Goal: Communication & Community: Answer question/provide support

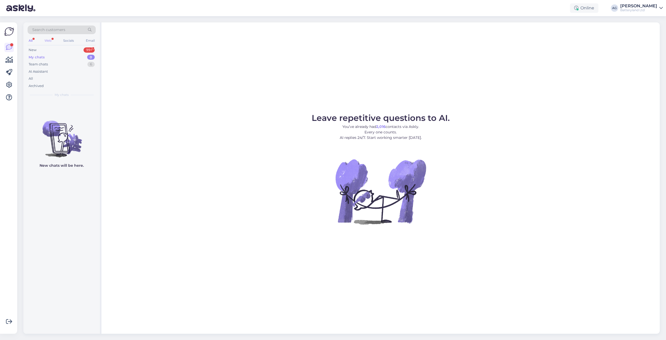
click at [51, 39] on div "Web" at bounding box center [47, 40] width 9 height 7
click at [36, 50] on div "New" at bounding box center [33, 49] width 8 height 5
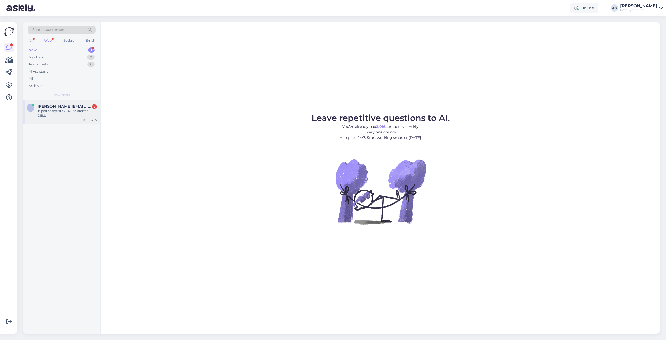
click at [55, 110] on div "Търся батерия X284G за лаптоп DELL" at bounding box center [66, 112] width 59 height 9
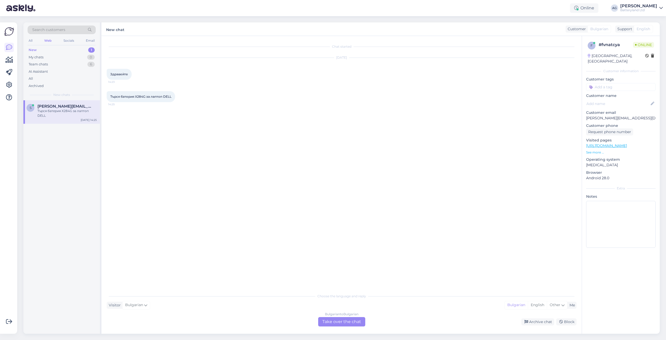
click at [338, 319] on div "Bulgarian to Bulgarian Take over the chat" at bounding box center [341, 321] width 47 height 9
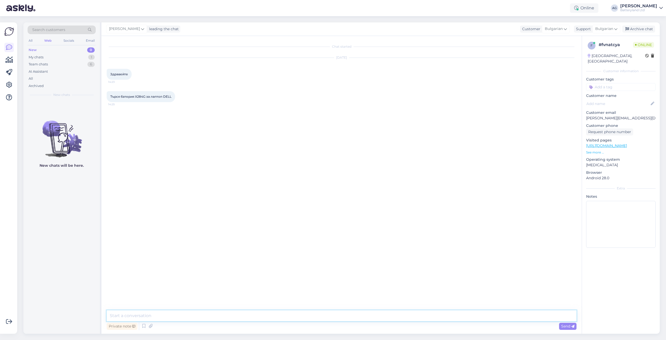
click at [280, 312] on textarea at bounding box center [342, 315] width 470 height 11
type textarea "Здравейте"
click at [140, 95] on span "Търся батерия X284G за лаптоп DELL" at bounding box center [140, 96] width 61 height 4
copy span "X284G"
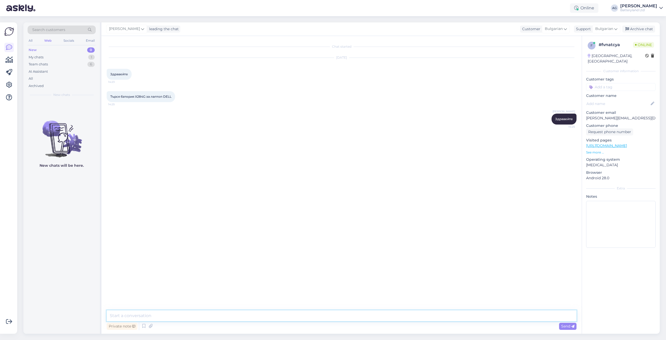
click at [198, 317] on textarea at bounding box center [342, 315] width 470 height 11
type textarea "[PERSON_NAME]"
paste textarea "[URL][DOMAIN_NAME]"
type textarea "Можете да разгледате тези батерии: [URL][DOMAIN_NAME]"
type textarea "з"
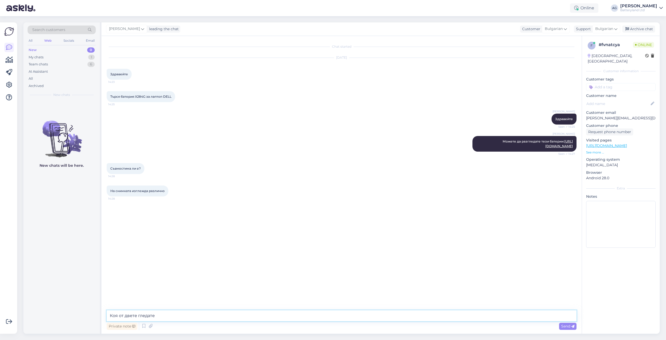
type textarea "[PERSON_NAME] от двете гледате?"
type textarea "М"
type textarea "Едната е 9 клетъчна и е физически по-голяма, защото има повече клетки"
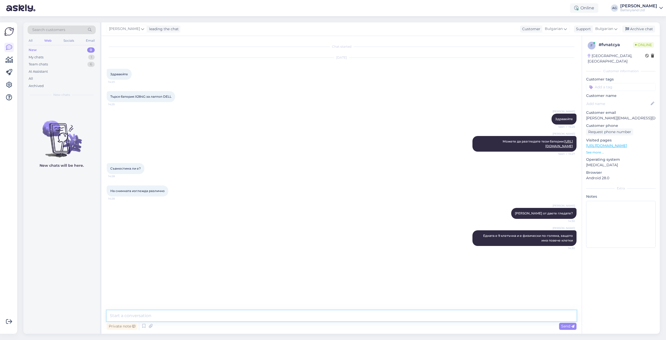
click at [225, 311] on textarea at bounding box center [342, 315] width 470 height 11
paste textarea "[URL][DOMAIN_NAME]"
type textarea "Тази е стандартната: [URL][DOMAIN_NAME]"
click at [137, 315] on textarea at bounding box center [342, 315] width 470 height 11
paste textarea "[URL][DOMAIN_NAME]"
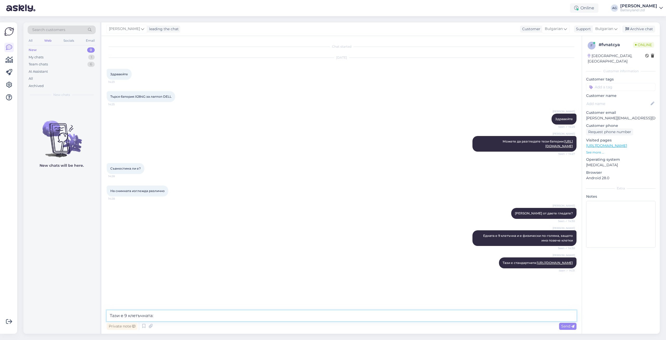
type textarea "Тази е 9 клетъчната: [URL][DOMAIN_NAME]"
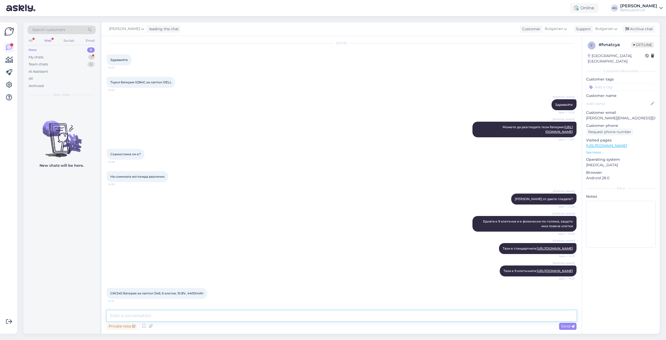
scroll to position [81, 0]
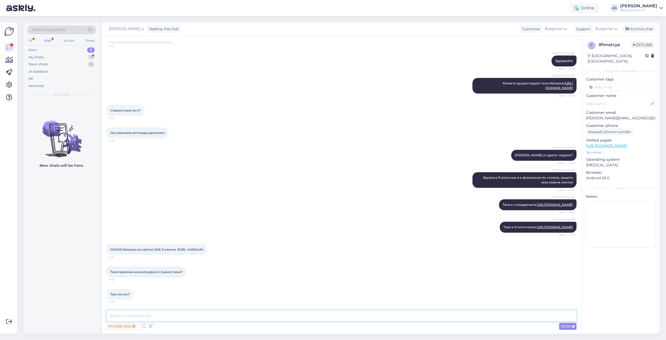
click at [172, 313] on textarea at bounding box center [342, 315] width 470 height 11
click at [169, 312] on textarea at bounding box center [342, 315] width 470 height 11
type textarea "Да, съвместима е"
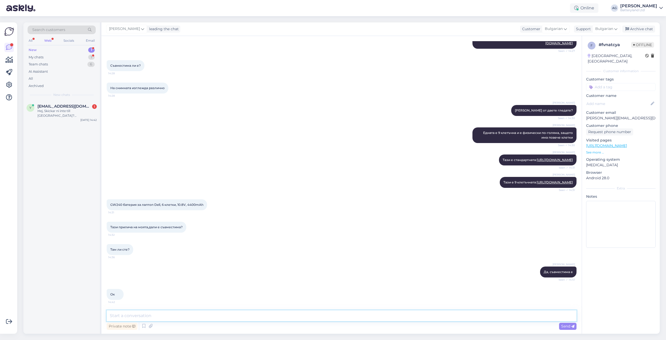
scroll to position [126, 0]
click at [41, 60] on div "My chats 1" at bounding box center [62, 57] width 68 height 7
click at [41, 58] on div "My chats" at bounding box center [37, 57] width 16 height 5
click at [57, 113] on div "Ок" at bounding box center [66, 110] width 59 height 5
click at [38, 51] on div "New 1" at bounding box center [62, 49] width 68 height 7
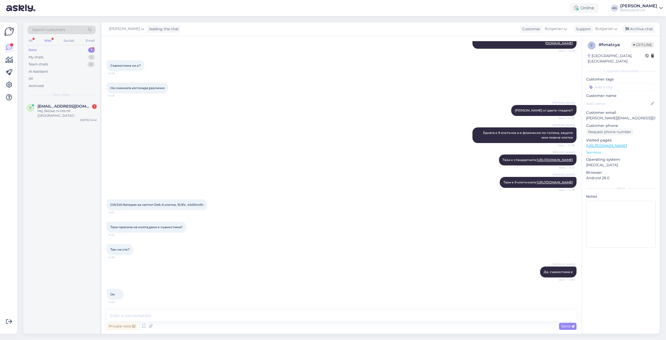
scroll to position [149, 0]
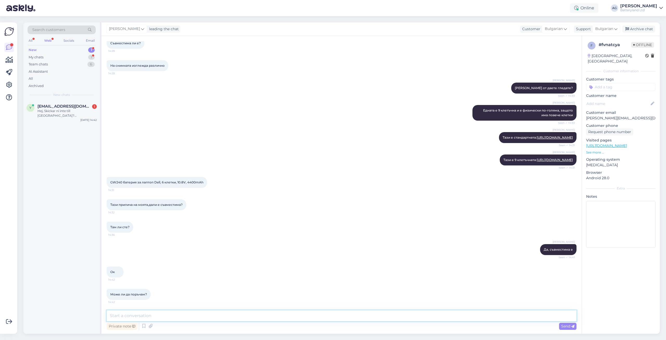
click at [154, 319] on textarea at bounding box center [342, 315] width 470 height 11
type textarea "да, разбира се"
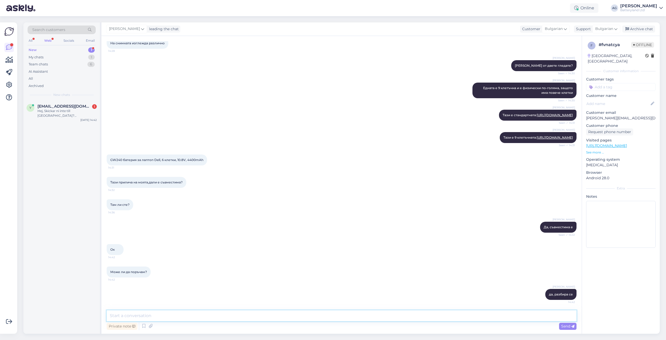
click at [204, 318] on textarea at bounding box center [342, 315] width 470 height 11
type textarea "стандарнта ли искате?"
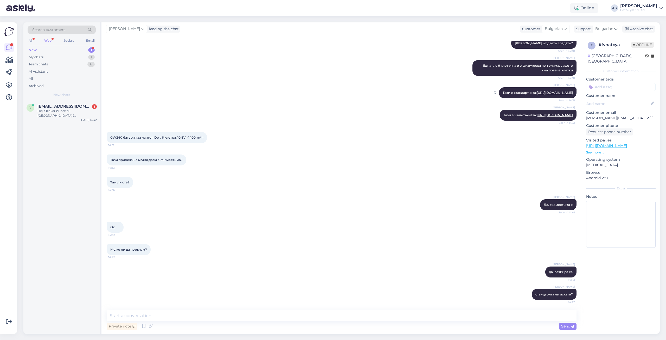
click at [537, 91] on link "[URL][DOMAIN_NAME]" at bounding box center [555, 93] width 36 height 4
click at [149, 313] on textarea at bounding box center [342, 315] width 470 height 11
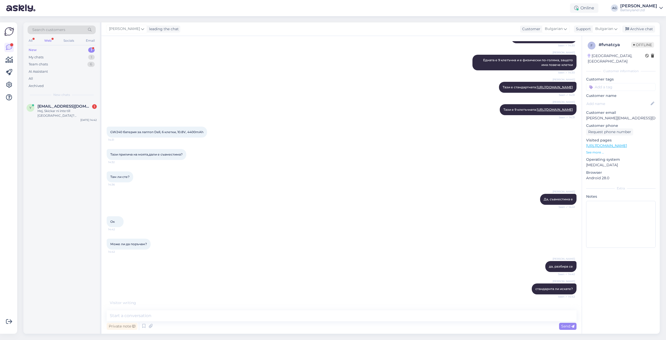
scroll to position [216, 0]
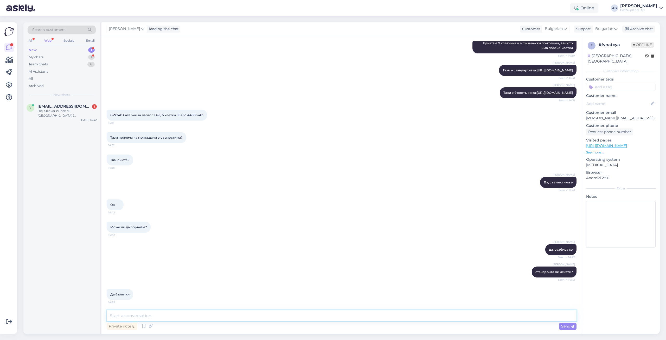
drag, startPoint x: 176, startPoint y: 316, endPoint x: 190, endPoint y: 316, distance: 14.1
click at [176, 316] on textarea at bounding box center [342, 315] width 470 height 11
type textarea "ок"
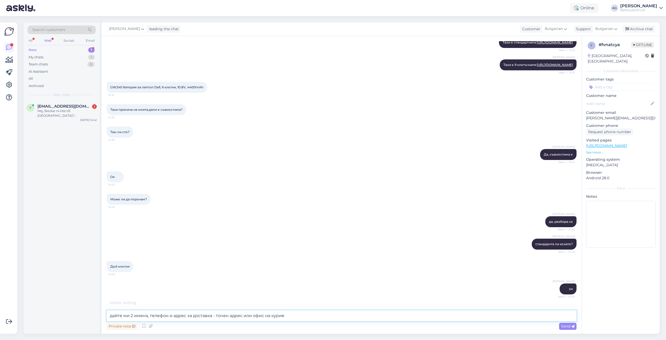
type textarea "дайте ми 2 имена, телефон и адрес за доставка - точен адрес или офис на куриер"
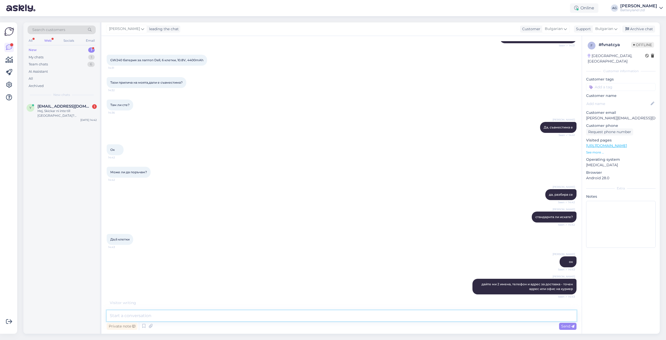
scroll to position [271, 0]
click at [69, 109] on div "Hej, Skickar ni inte till [GEOGRAPHIC_DATA]? ([GEOGRAPHIC_DATA])" at bounding box center [66, 112] width 59 height 9
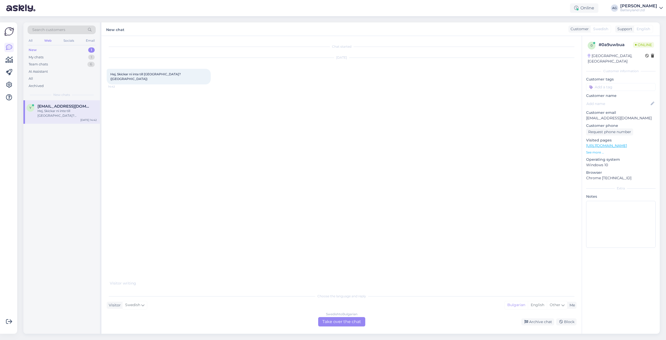
scroll to position [0, 0]
click at [332, 318] on div "Swedish to Bulgarian Take over the chat" at bounding box center [341, 321] width 47 height 9
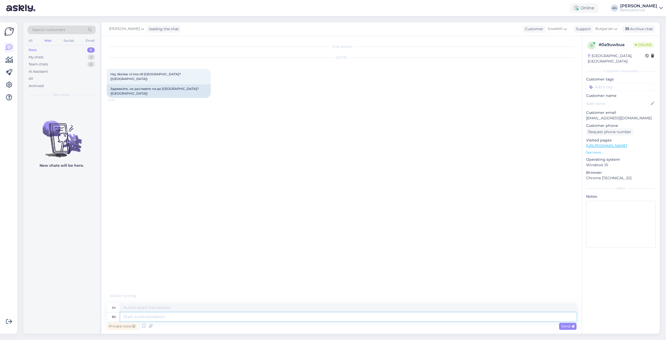
click at [188, 318] on textarea at bounding box center [348, 316] width 456 height 9
type textarea "Здравейте"
type textarea "Hej"
click at [600, 143] on link "[URL][DOMAIN_NAME]" at bounding box center [606, 145] width 41 height 5
click at [41, 56] on div "My chats" at bounding box center [36, 57] width 15 height 5
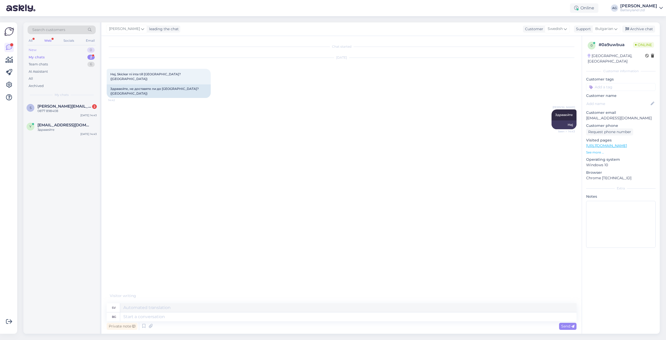
click at [34, 48] on div "New" at bounding box center [33, 49] width 8 height 5
click at [39, 56] on div "My chats" at bounding box center [36, 57] width 15 height 5
click at [50, 40] on div "Web" at bounding box center [47, 40] width 9 height 7
click at [62, 111] on div "Може ли до автоматичните кутии?" at bounding box center [66, 110] width 59 height 5
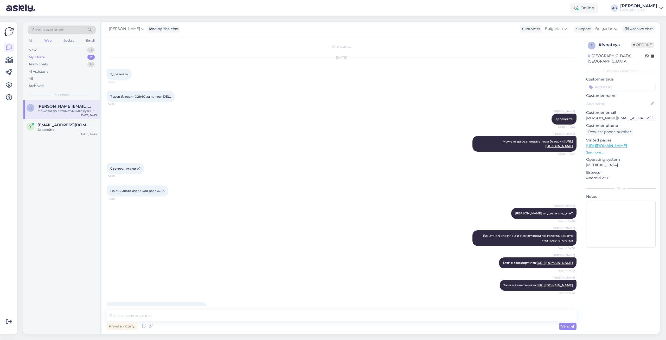
scroll to position [332, 0]
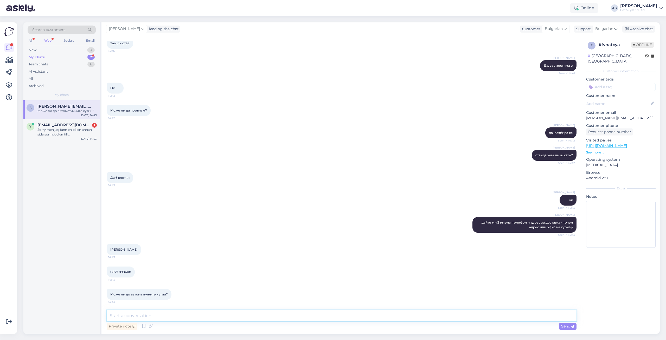
click at [183, 317] on textarea at bounding box center [342, 315] width 470 height 11
type textarea "м"
type textarea "с кой куриер?"
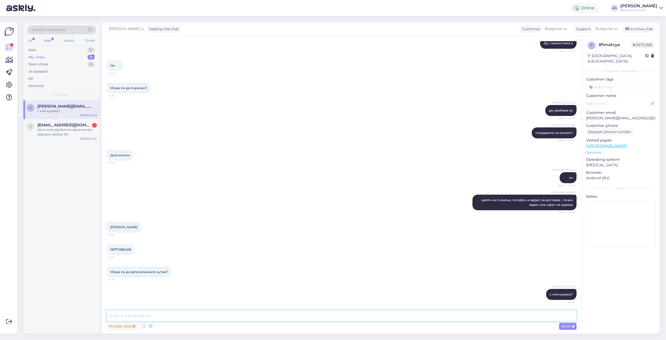
scroll to position [355, 0]
click at [68, 127] on div "Sorry men jag fann en på en annan sida som skickar till [GEOGRAPHIC_DATA]. Tack…" at bounding box center [66, 131] width 59 height 9
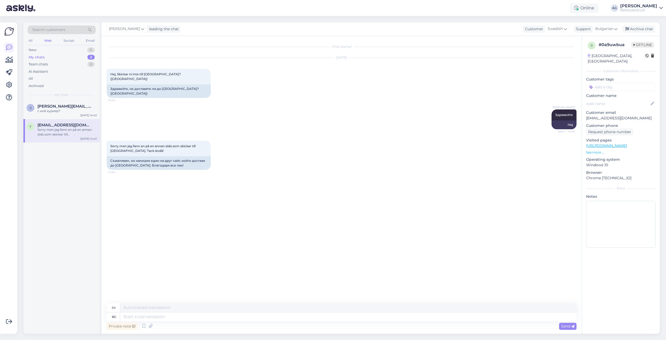
scroll to position [0, 0]
click at [175, 316] on textarea at bounding box center [348, 316] width 456 height 9
type textarea "И [PERSON_NAME]"
type textarea "Och"
type textarea "И аз б"
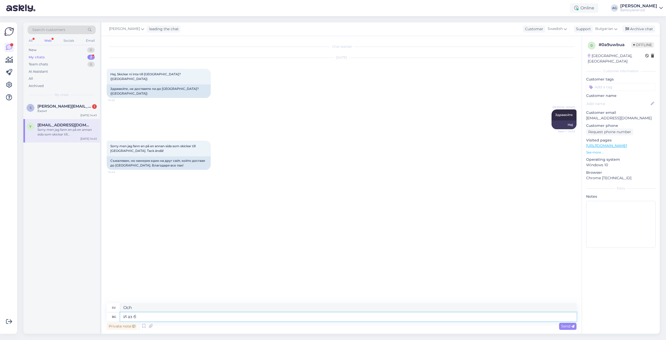
type textarea "Jag också"
type textarea "И аз благодаря з"
type textarea "Jag tackar dig också."
type textarea "И аз благодаря за зап"
type textarea "Jag tackar dig också för"
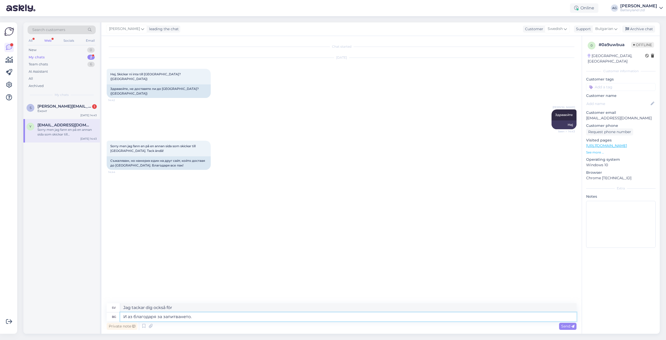
type textarea "И аз благодаря за запитването."
type textarea "Tack för din förfrågan."
type textarea "И аз благодаря за запитването. Ще до"
type textarea "Och jag tackar dig för förfrågan. Jag ska göra det."
type textarea "И аз благодаря за запитването. Ще добавим"
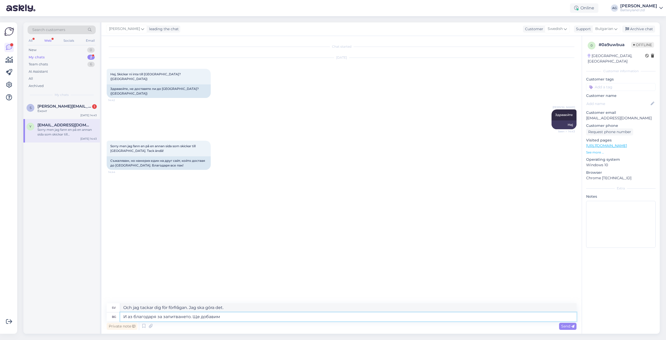
type textarea "Jag tackar dig också för förfrågan. Vi kommer att lägga till"
type textarea "И аз благодаря за запитването. Ще добавим въ"
type textarea "Jag tackar dig också för din förfrågan. Vi kommer att lägga till"
type textarea "И аз благодаря за запитването. Ще добавим възможност"
type textarea "Jag tackar dig också för förfrågan. Vi kommer att lägga till ett alternativ."
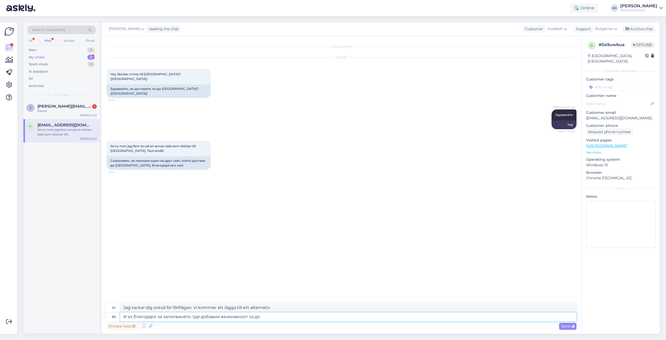
type textarea "И аз благодаря за запитването. Ще добавим възможност за дос"
type textarea "Jag tackar dig också för din förfrågan. Vi kommer att lägga till ett alternativ…"
type textarea "И аз благодаря за запитването. Ще добавим възможност за доставка д"
type textarea "Tack för din förfrågan. Vi kommer att lägga till ett leveransalternativ."
type textarea "И аз благодаря за запитването. Ще добавим възможност за доставка до Ш"
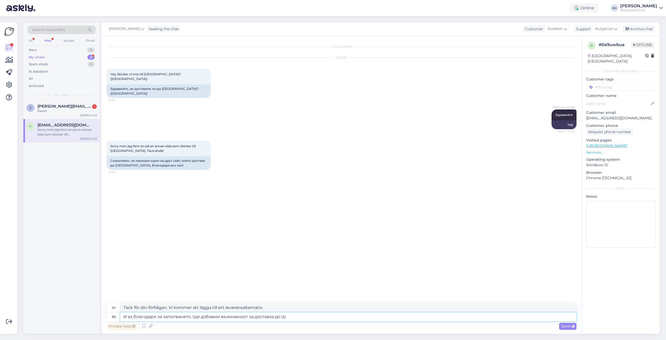
type textarea "Tack för din förfrågan. Vi kommer att lägga till alternativet att leverera till"
type textarea "И аз благодаря за запитването. Ще добавим възможност за доставка до [GEOGRAPHIC…"
type textarea "Tack för din förfrågan. Vi kommer att lägga till möjligheten att leverera till …"
type textarea "И аз благодаря за запитването. Ще добавим възможност за доставка до [GEOGRAPHIC…"
type textarea "Tack för din förfrågan. Vi kommer snart att lägga till leverans till [GEOGRAPHI…"
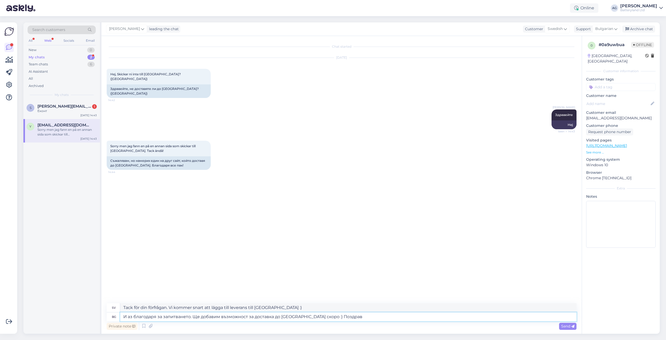
type textarea "И аз благодаря за запитването. Ще добавим възможност за доставка до [GEOGRAPHIC…"
type textarea "Tack för din förfrågan. Vi kommer snart att lägga till leverans till [GEOGRAPHI…"
type textarea "И аз благодаря за запитването. Ще добавим възможност за доставка до [GEOGRAPHIC…"
click at [564, 325] on span "Send" at bounding box center [567, 325] width 13 height 5
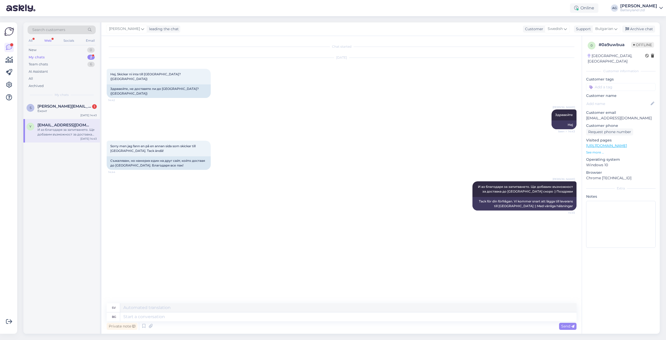
click at [596, 150] on p "See more ..." at bounding box center [620, 152] width 69 height 5
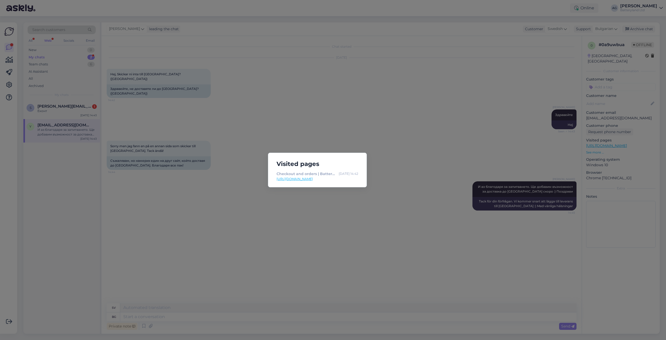
click at [306, 178] on link "[URL][DOMAIN_NAME]" at bounding box center [318, 178] width 82 height 5
click at [271, 104] on div "Visited pages Checkout and orders | Batteryland [DATE] 14:42 [URL][DOMAIN_NAME]" at bounding box center [333, 170] width 666 height 340
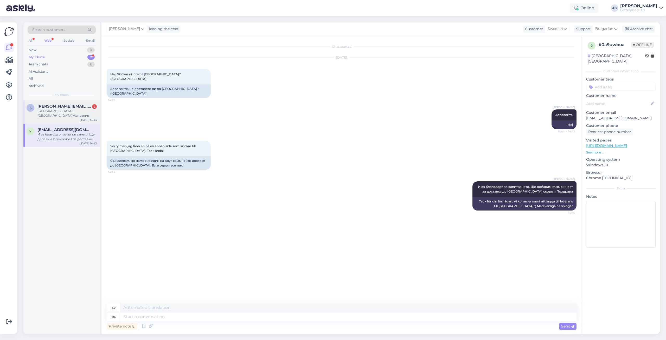
click at [60, 113] on div "s [PERSON_NAME][EMAIL_ADDRESS][DOMAIN_NAME] 2 [GEOGRAPHIC_DATA], кв.Железник [D…" at bounding box center [61, 111] width 76 height 23
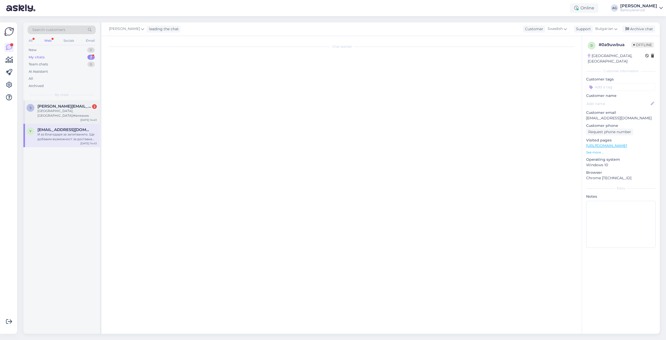
scroll to position [399, 0]
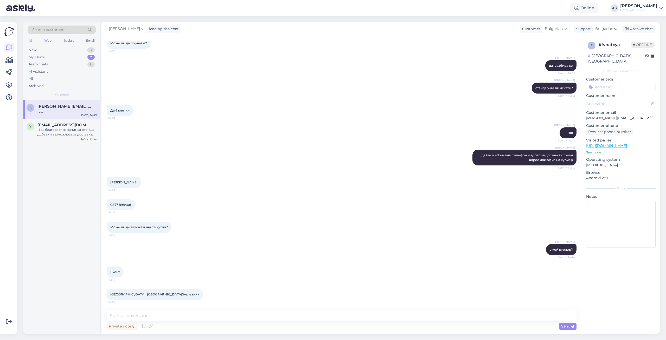
click at [122, 183] on span "[PERSON_NAME]" at bounding box center [123, 182] width 27 height 4
copy div "[PERSON_NAME] 14:43"
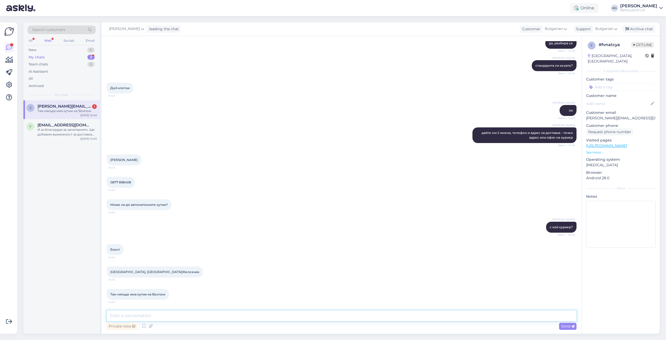
drag, startPoint x: 172, startPoint y: 312, endPoint x: 176, endPoint y: 314, distance: 4.9
click at [172, 312] on textarea at bounding box center [342, 315] width 470 height 11
type textarea "към момента предлагаме само Еконт и Спиди - нямаме възможност за boxnow"
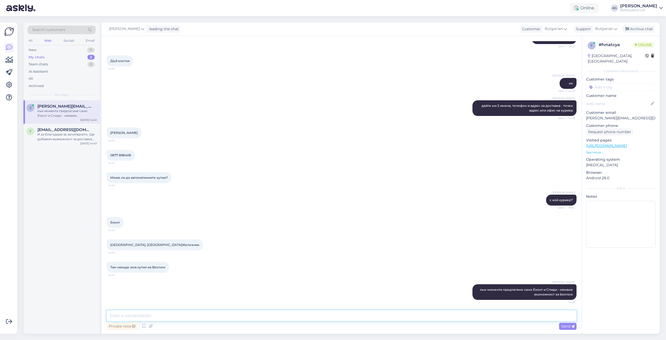
drag, startPoint x: 166, startPoint y: 312, endPoint x: 198, endPoint y: 318, distance: 32.8
click at [166, 312] on textarea at bounding box center [342, 315] width 470 height 11
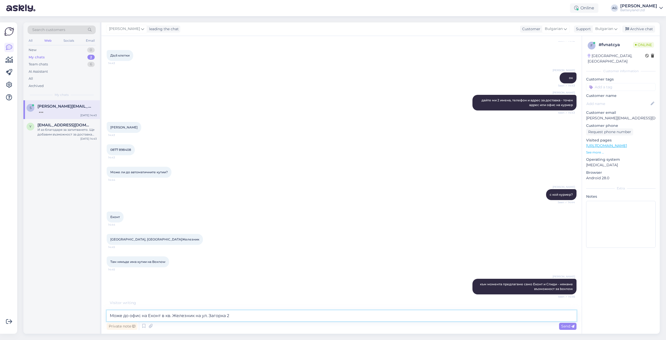
type textarea "Може до офис на Еконт в кв. Железник на ул. Загорка 24"
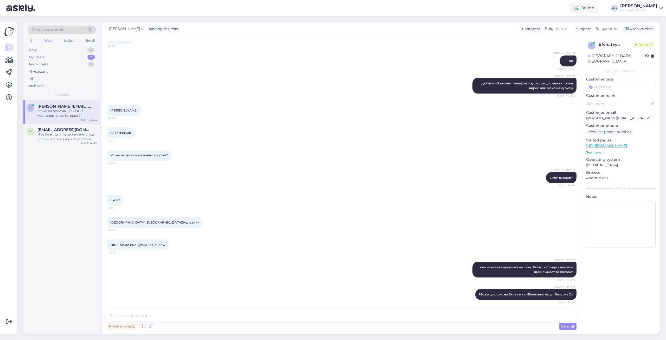
click at [122, 110] on span "[PERSON_NAME]" at bounding box center [123, 110] width 27 height 4
copy div "[PERSON_NAME] 14:43"
click at [119, 134] on span "0877 898408" at bounding box center [120, 133] width 21 height 4
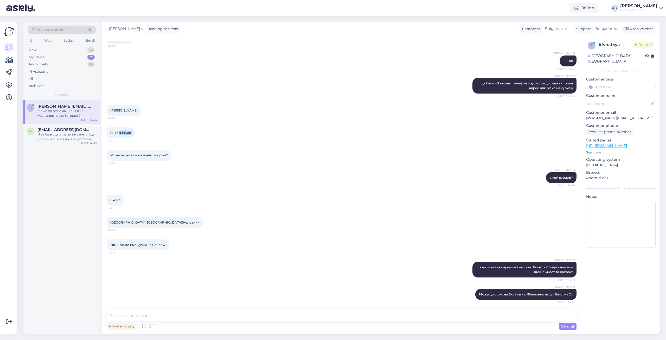
click at [119, 134] on span "0877 898408" at bounding box center [120, 133] width 21 height 4
copy div "0877 898408 14:43"
drag, startPoint x: 629, startPoint y: 112, endPoint x: 587, endPoint y: 111, distance: 41.9
click at [587, 115] on p "[PERSON_NAME][EMAIL_ADDRESS][DOMAIN_NAME]" at bounding box center [620, 117] width 69 height 5
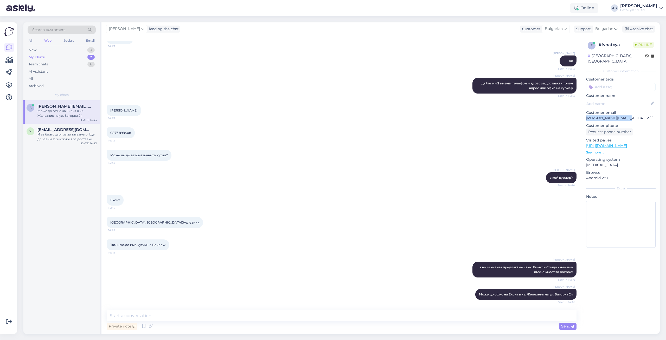
copy p "[PERSON_NAME][EMAIL_ADDRESS][DOMAIN_NAME]"
click at [283, 316] on textarea at bounding box center [342, 315] width 470 height 11
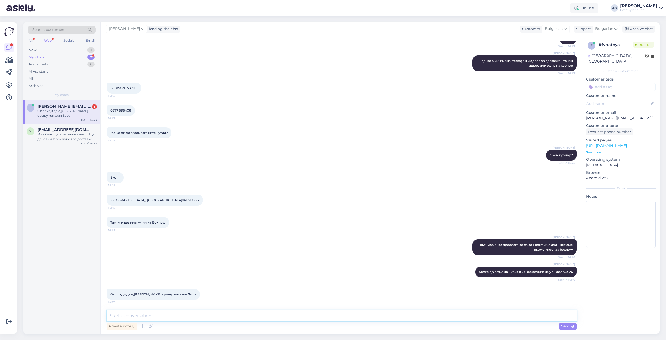
click at [210, 314] on textarea at bounding box center [342, 315] width 470 height 11
paste textarea "63,08лв."
type textarea "Готово, общо цената на батерията и доставката е 63,08лв."
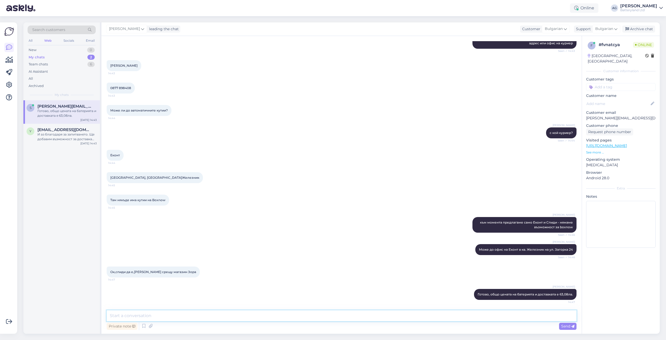
scroll to position [516, 0]
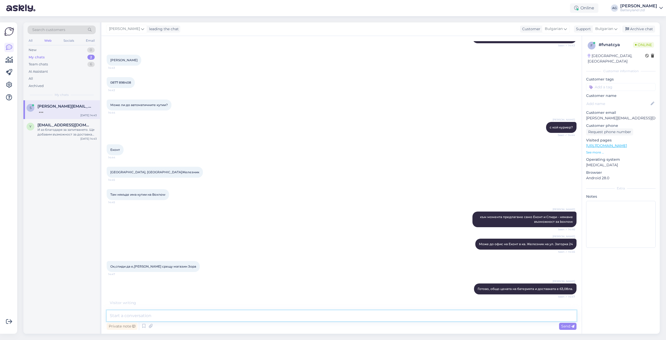
click at [177, 315] on textarea at bounding box center [342, 315] width 470 height 11
paste textarea "062276"
type textarea "Номерът на поръчката ви е 062276"
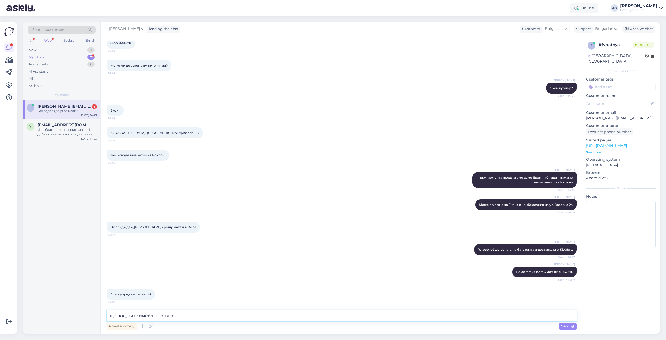
scroll to position [561, 0]
type textarea "ще получите имейл с потвърждение."
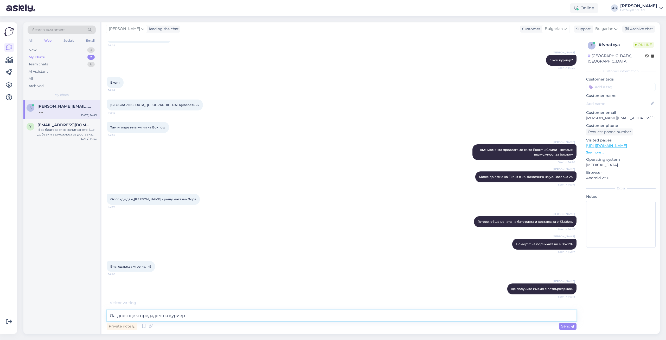
type textarea "Да, днес ще я предадем на куриера"
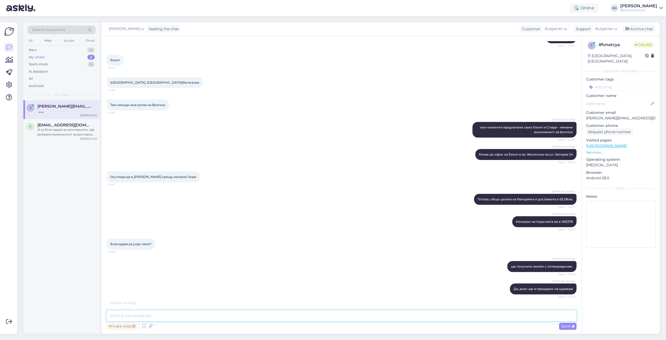
scroll to position [628, 0]
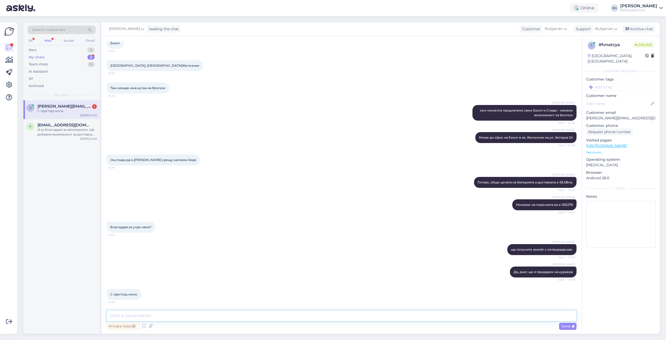
click at [181, 317] on textarea at bounding box center [342, 315] width 470 height 11
click at [166, 316] on textarea at bounding box center [342, 315] width 470 height 11
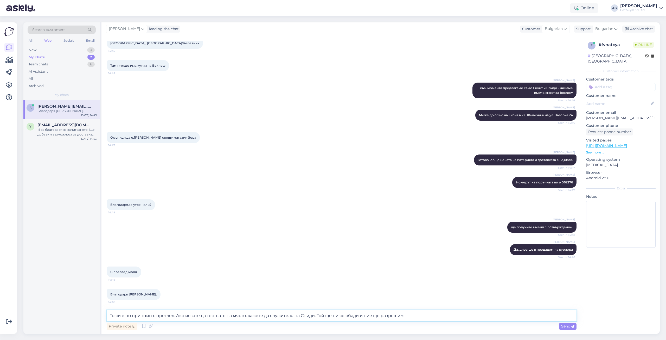
type textarea "То си е по принцип с преглед. Ако искате да тествате на място, кажете да служит…"
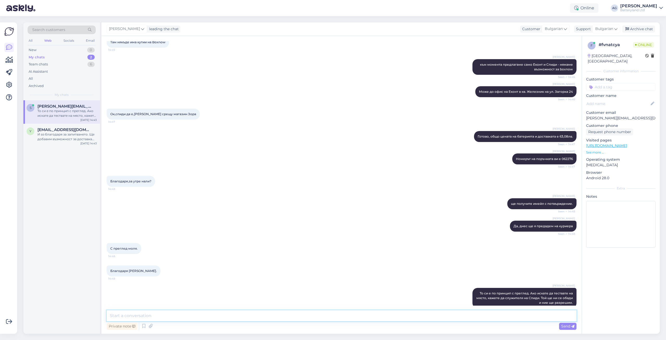
scroll to position [682, 0]
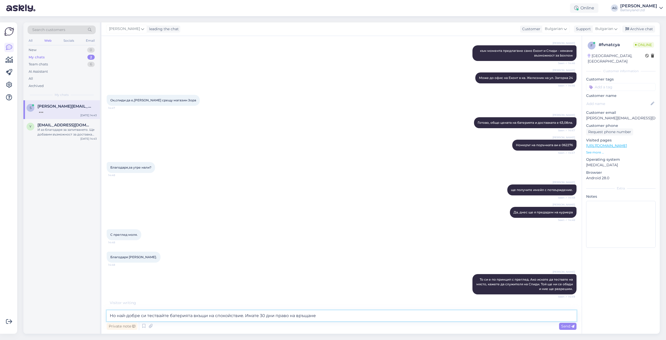
type textarea "Но най-добре си тествайте батерията вкъщи на спокойствие. Имате 30 дни право на…"
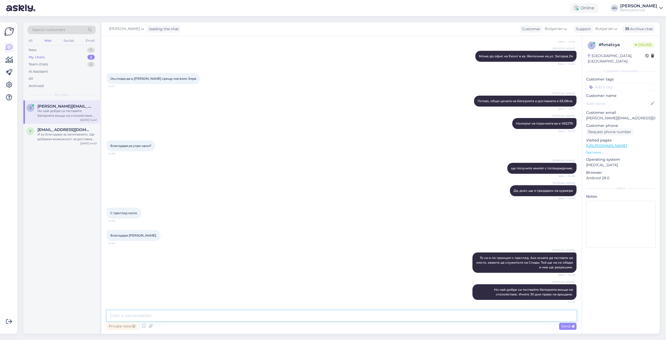
scroll to position [731, 0]
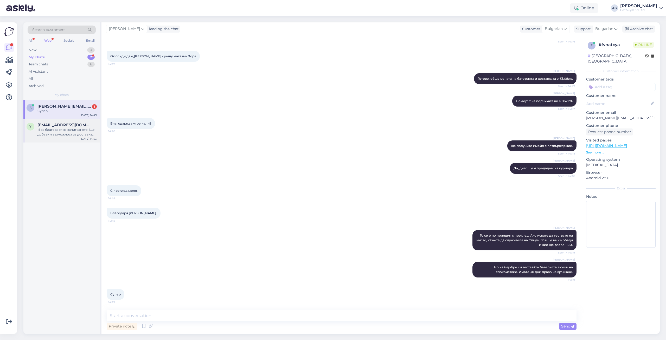
click at [65, 131] on div "И аз благодаря за запитването. Ще добавим възможност за доставка до [GEOGRAPHIC…" at bounding box center [66, 131] width 59 height 9
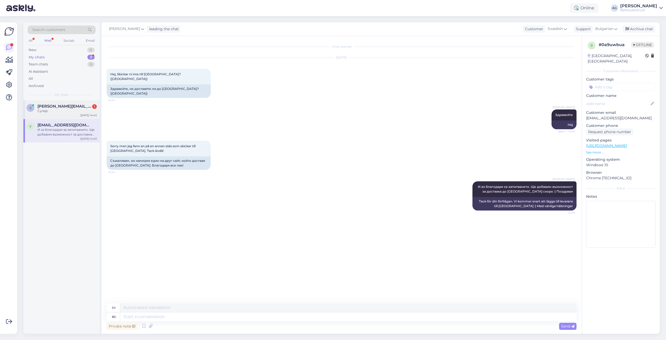
click at [71, 105] on span "[PERSON_NAME][EMAIL_ADDRESS][DOMAIN_NAME]" at bounding box center [64, 106] width 54 height 5
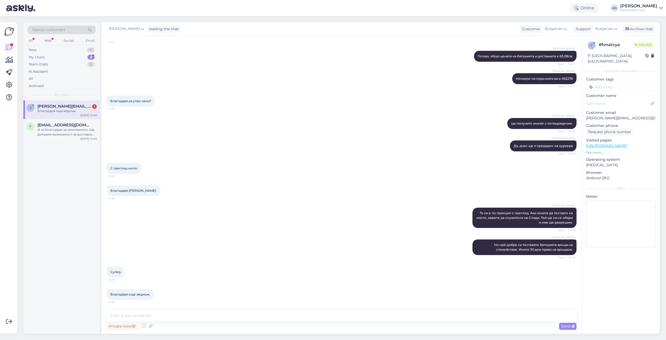
scroll to position [754, 0]
click at [200, 317] on textarea at bounding box center [342, 315] width 470 height 11
type textarea "Аз благодаря. Хубав ден."
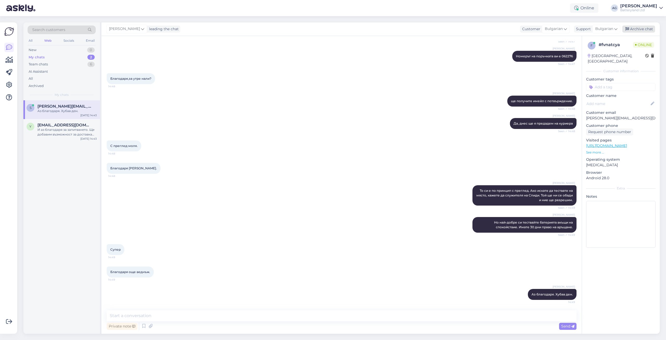
click at [633, 29] on div "Archive chat" at bounding box center [638, 28] width 33 height 7
